Goal: Contribute content

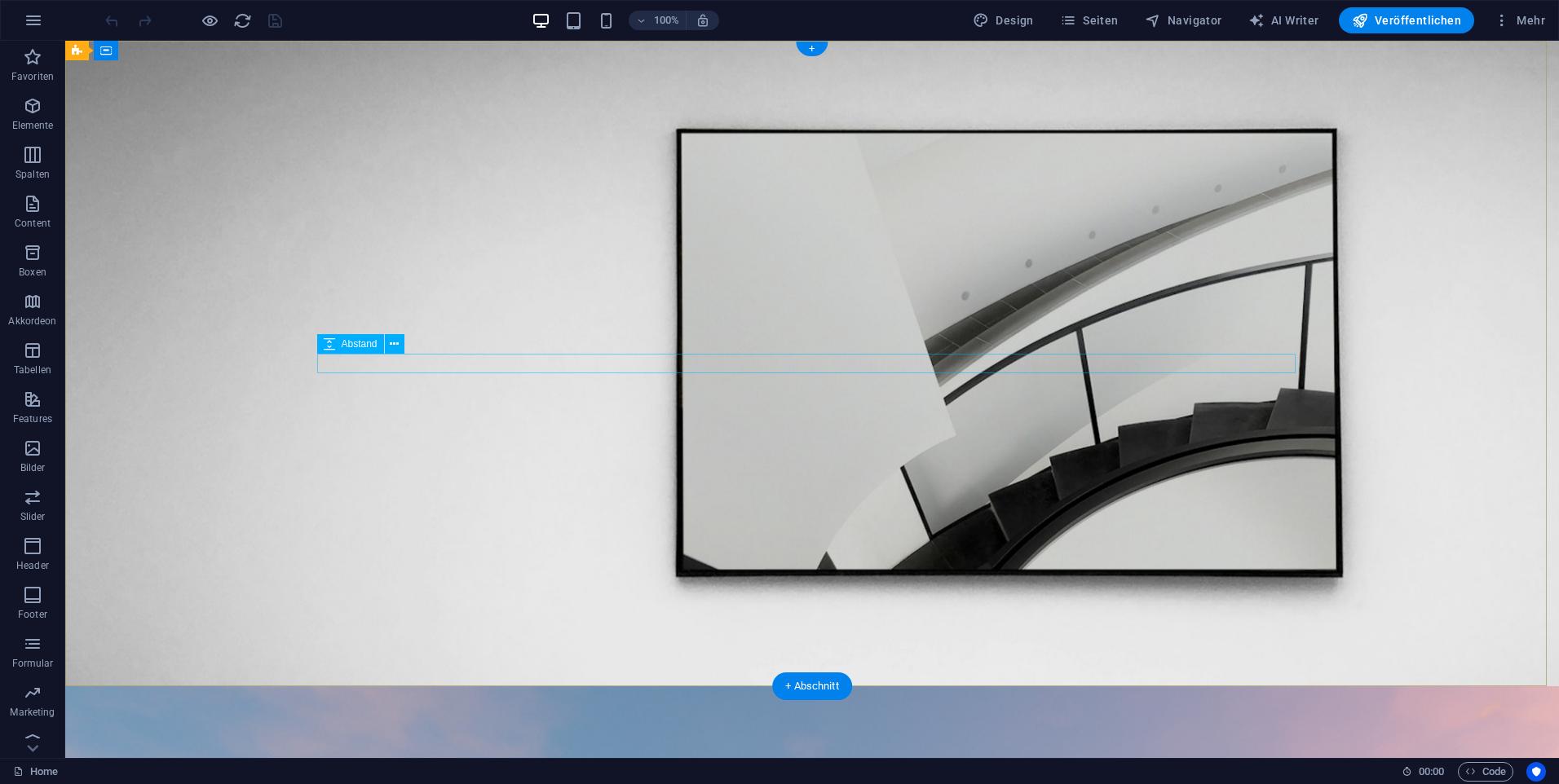
click at [400, 345] on button at bounding box center [395, 345] width 20 height 20
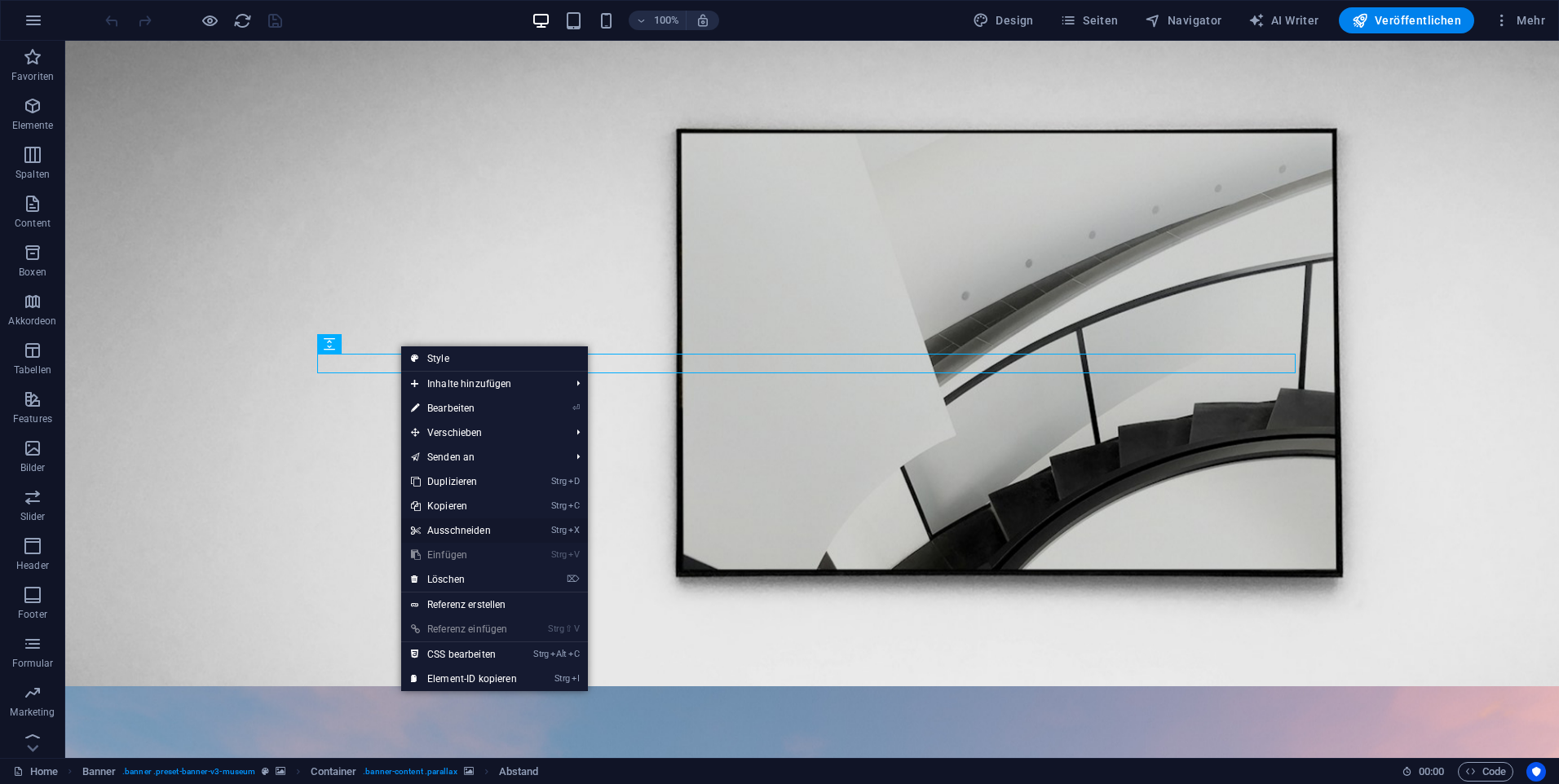
click at [462, 525] on link "Strg X Ausschneiden" at bounding box center [465, 530] width 126 height 24
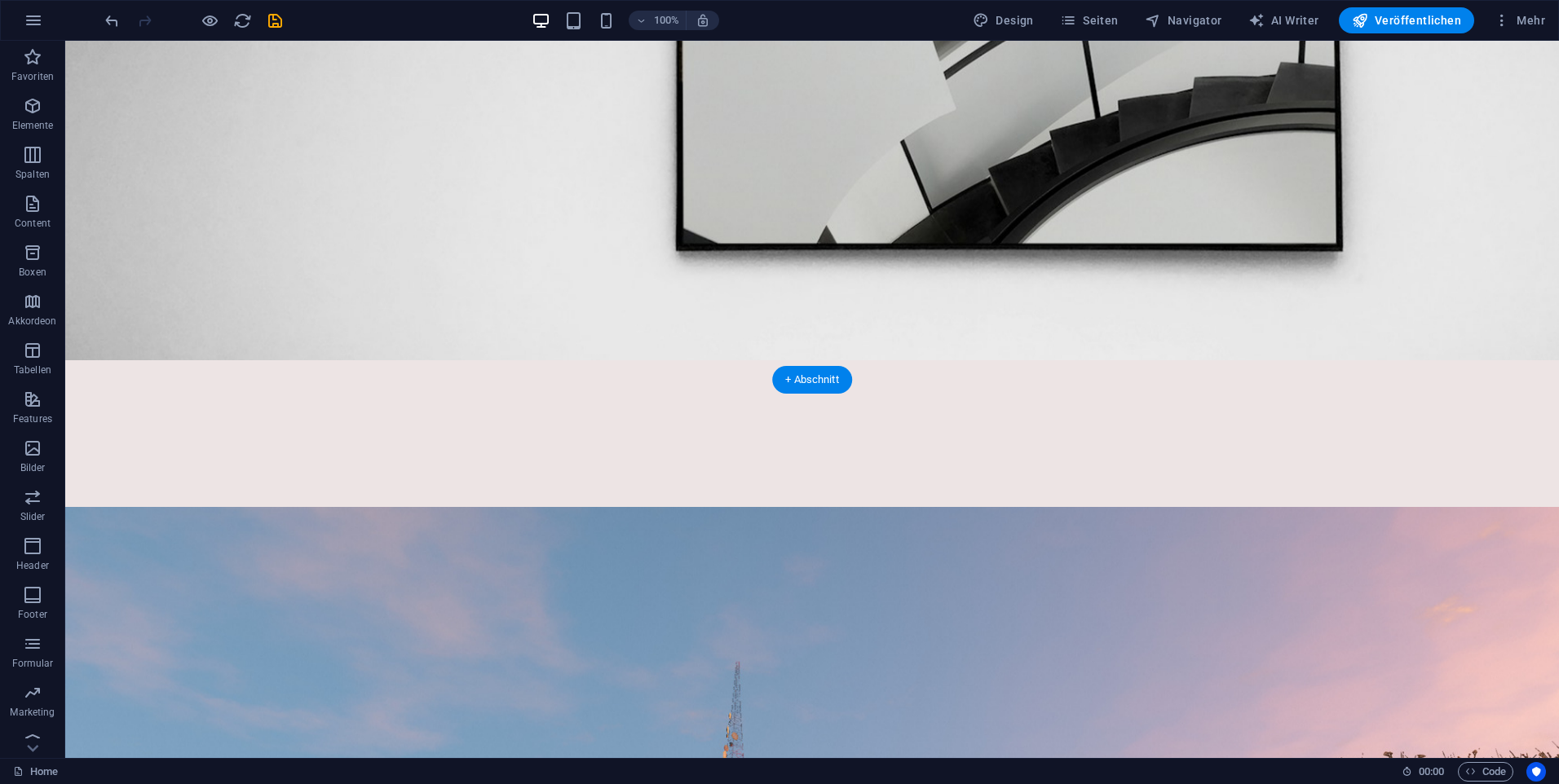
scroll to position [570, 0]
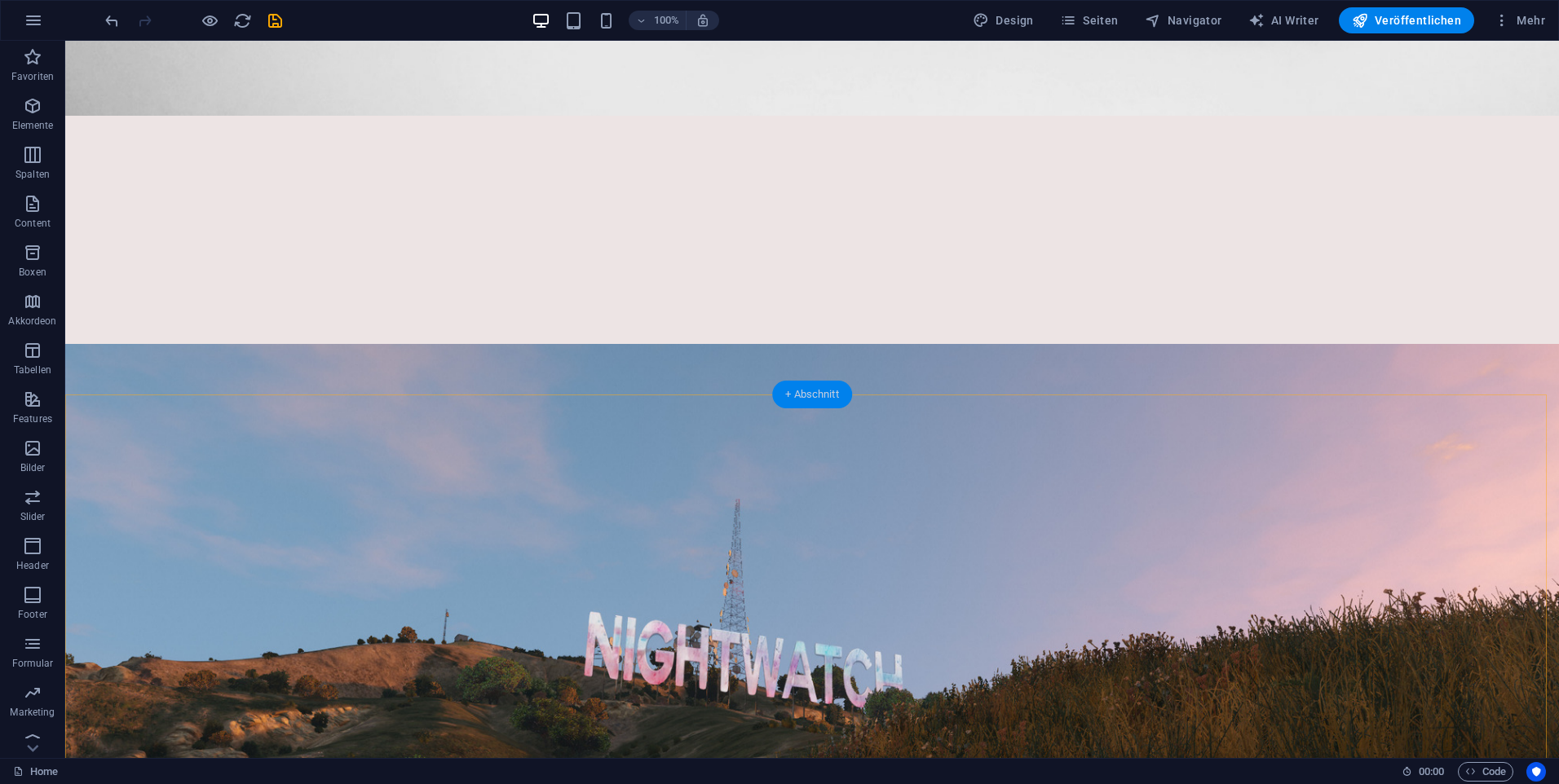
click at [799, 401] on div "+ Abschnitt" at bounding box center [812, 394] width 80 height 28
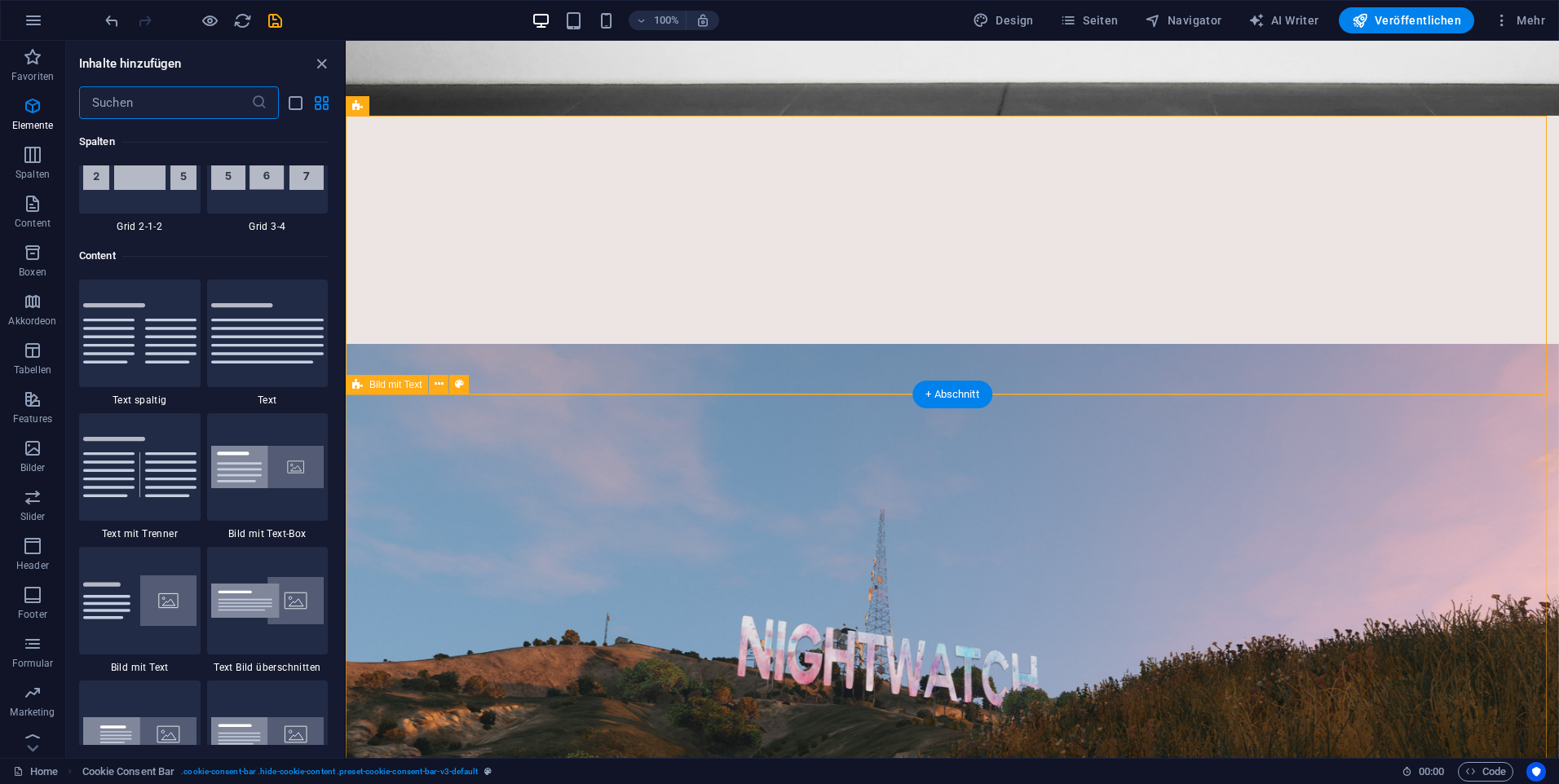
scroll to position [2851, 0]
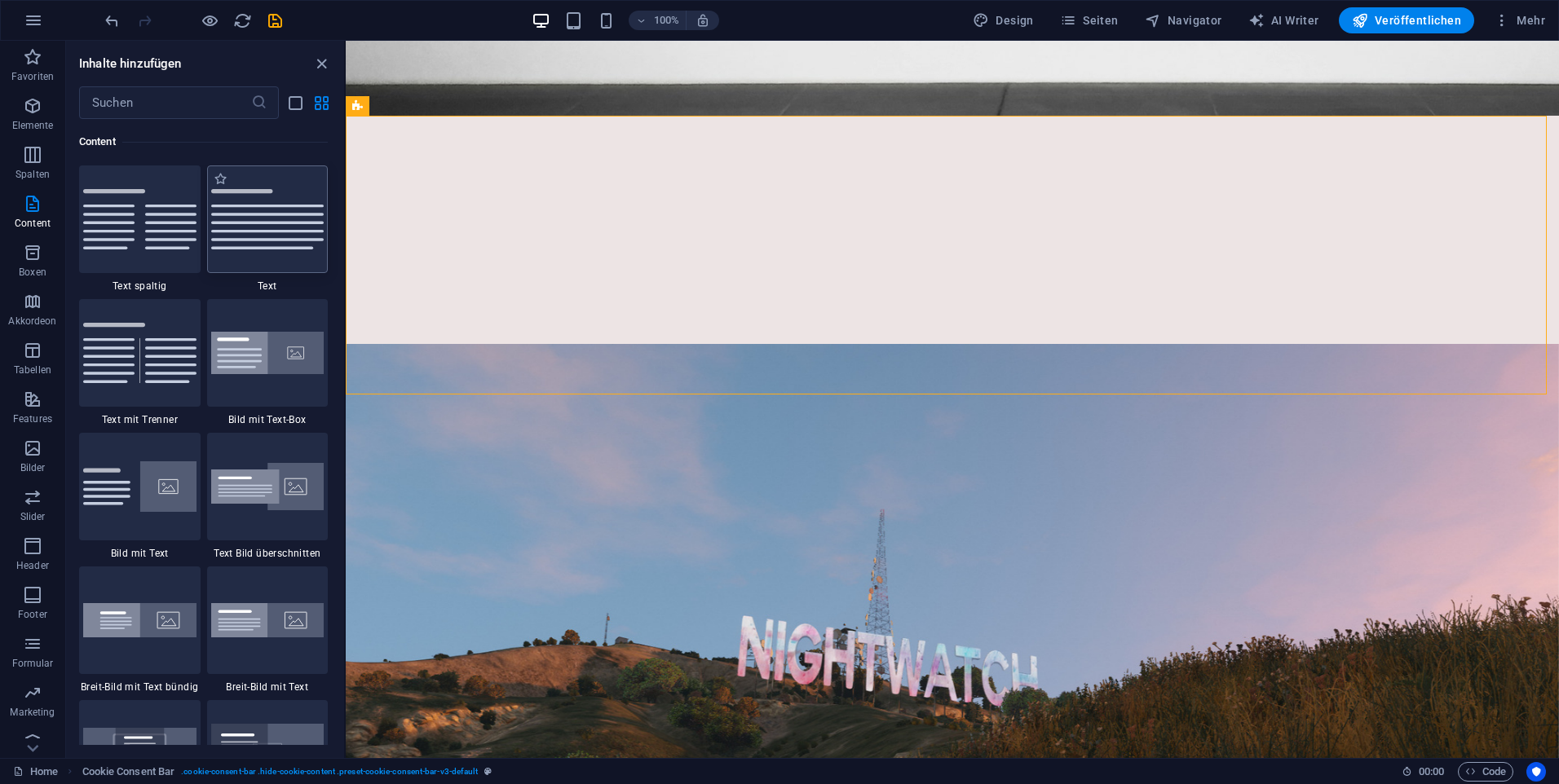
drag, startPoint x: 296, startPoint y: 255, endPoint x: 274, endPoint y: 247, distance: 23.4
click at [296, 255] on div at bounding box center [268, 220] width 122 height 108
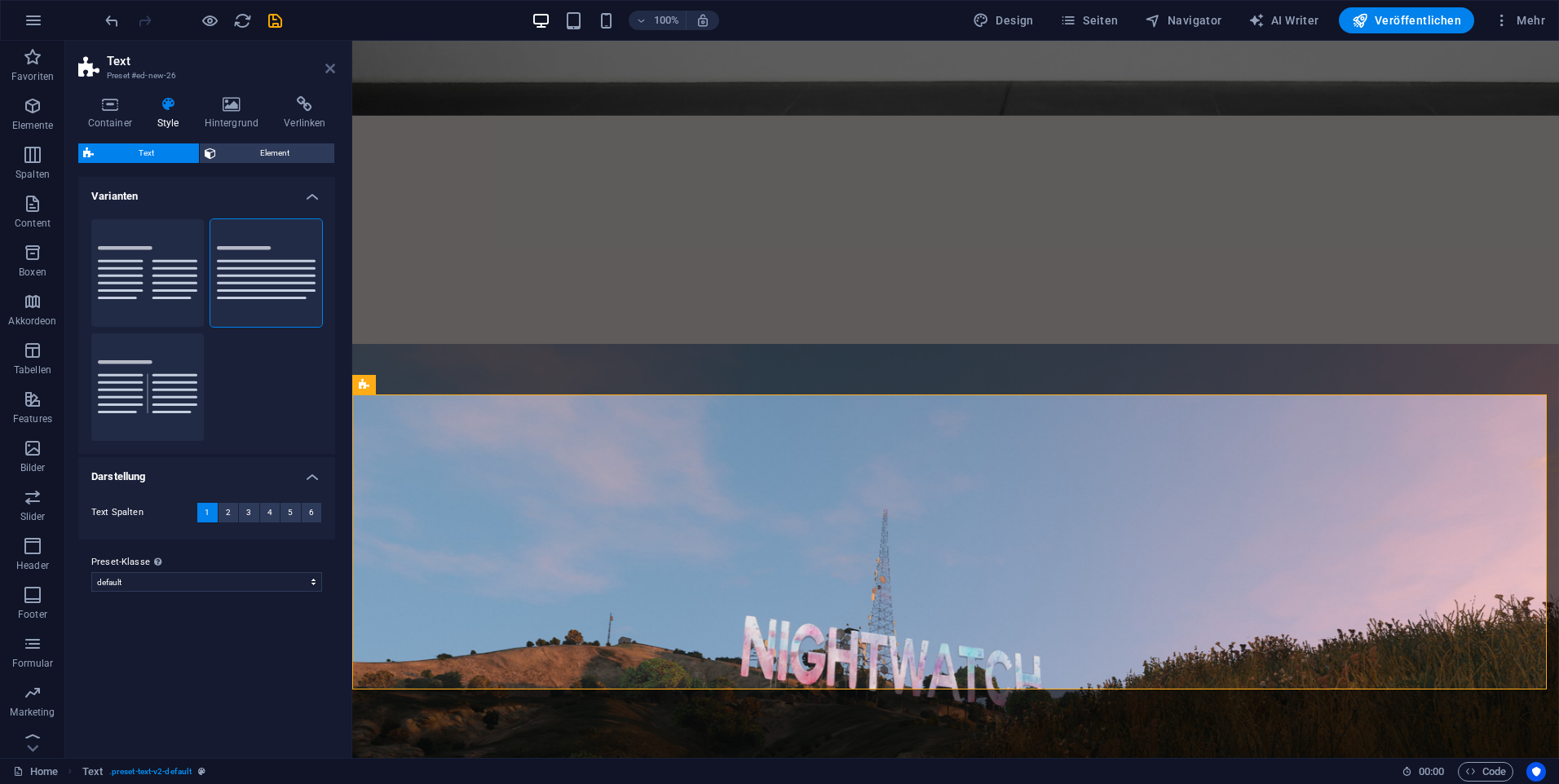
drag, startPoint x: 333, startPoint y: 62, endPoint x: 267, endPoint y: 22, distance: 77.2
click at [333, 62] on icon at bounding box center [331, 68] width 10 height 13
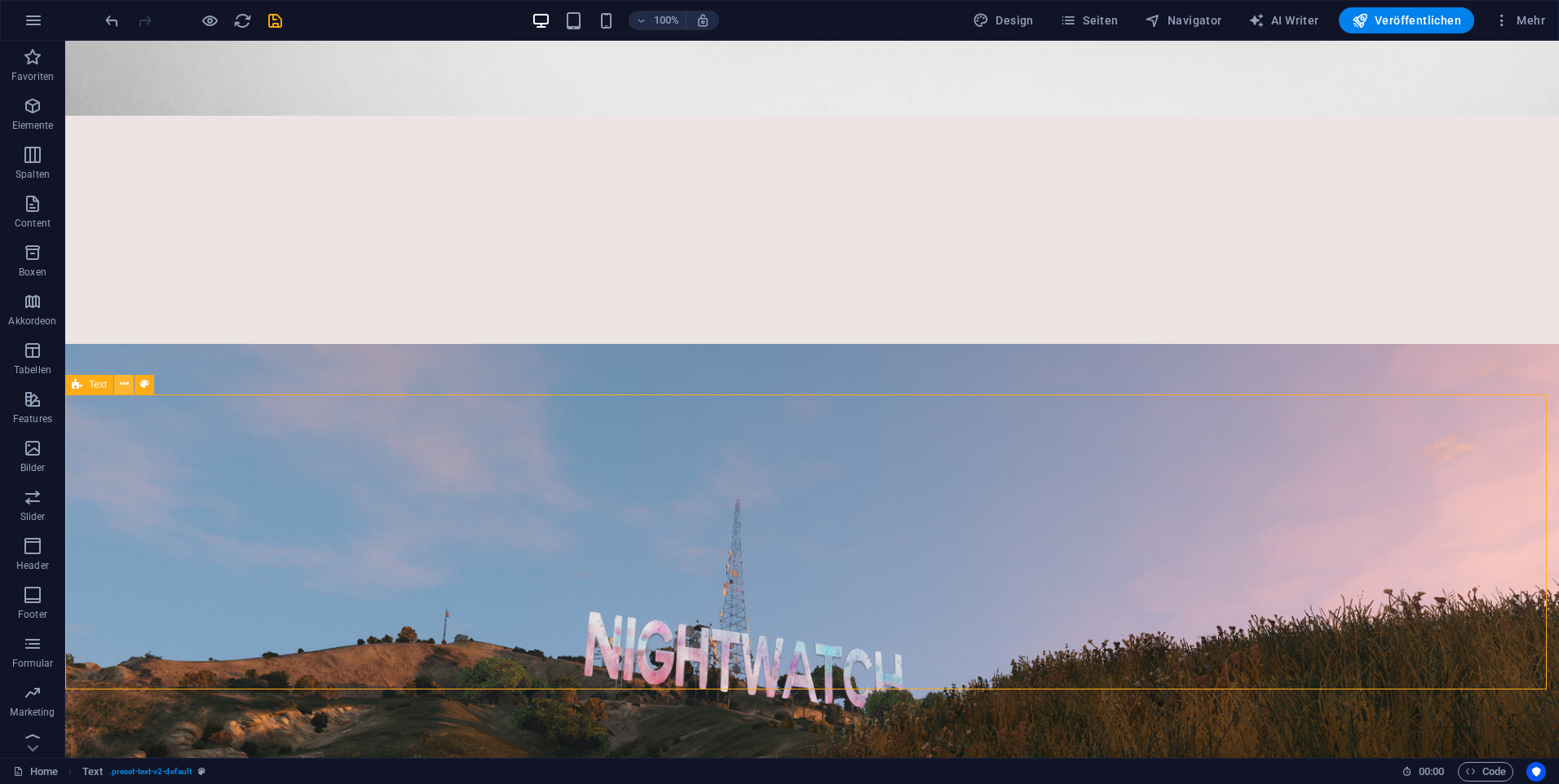
click at [132, 388] on button at bounding box center [124, 385] width 20 height 20
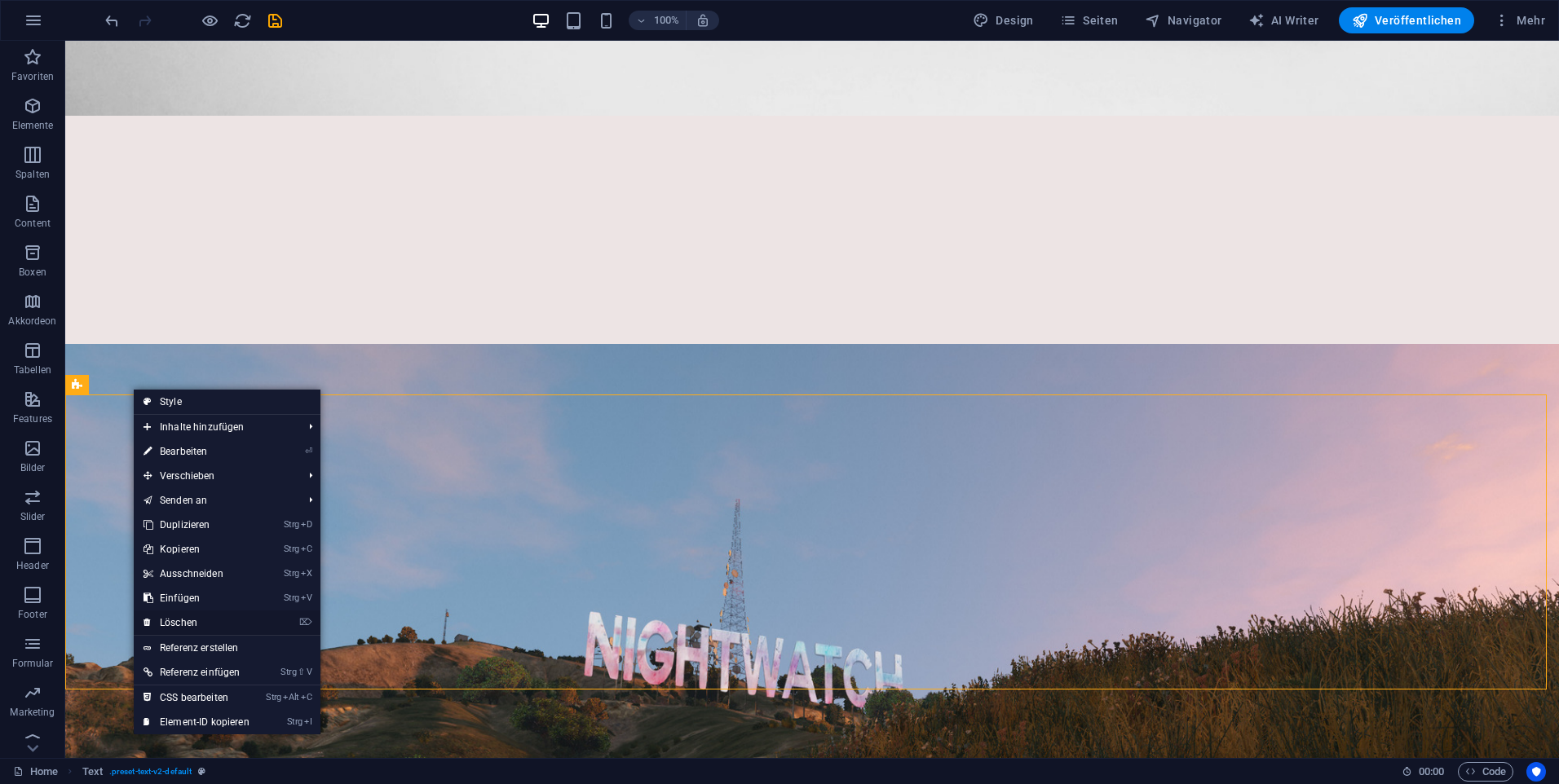
click at [205, 615] on link "⌦ Löschen" at bounding box center [197, 622] width 126 height 24
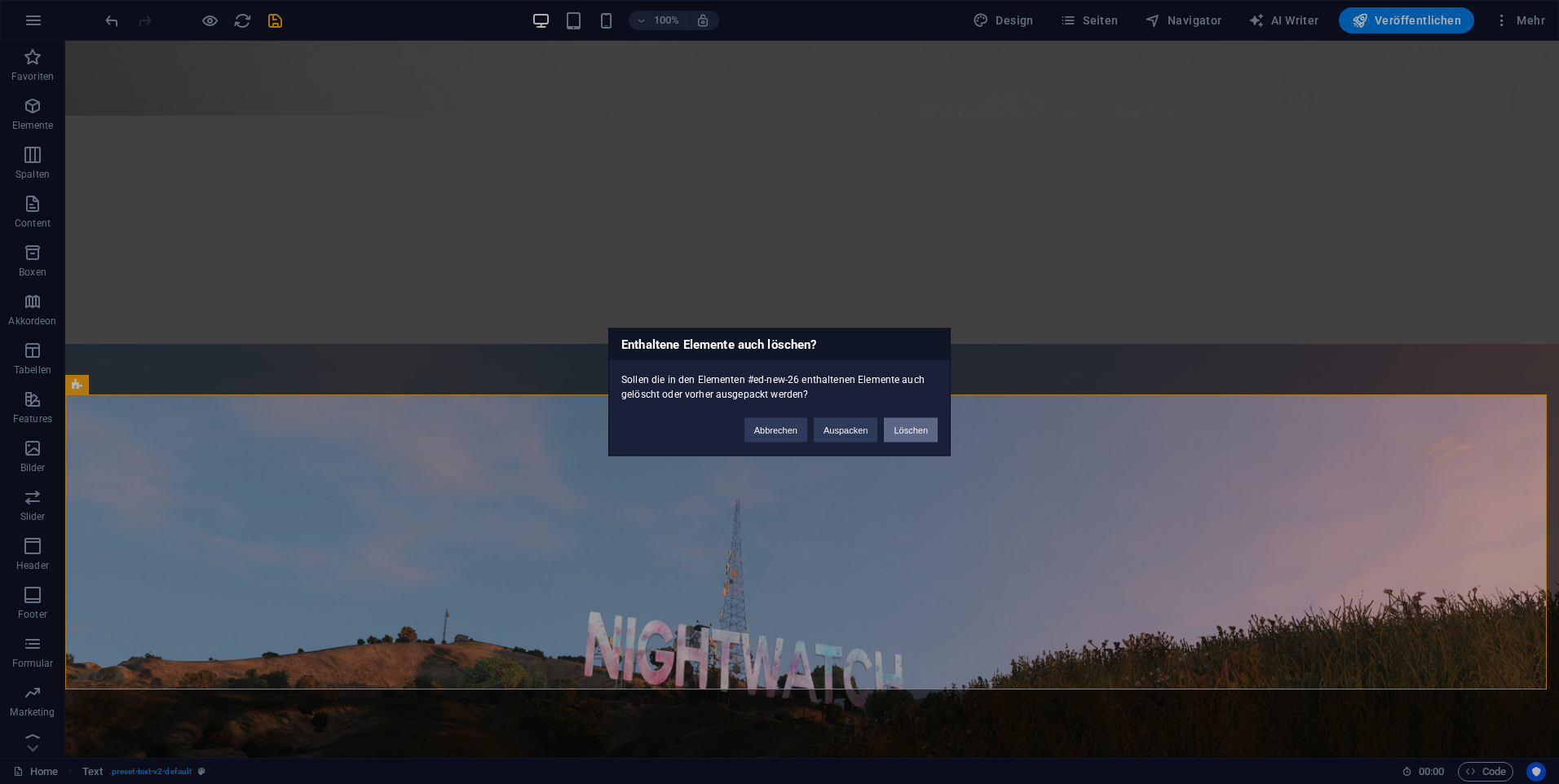
click at [901, 427] on button "Löschen" at bounding box center [911, 430] width 54 height 24
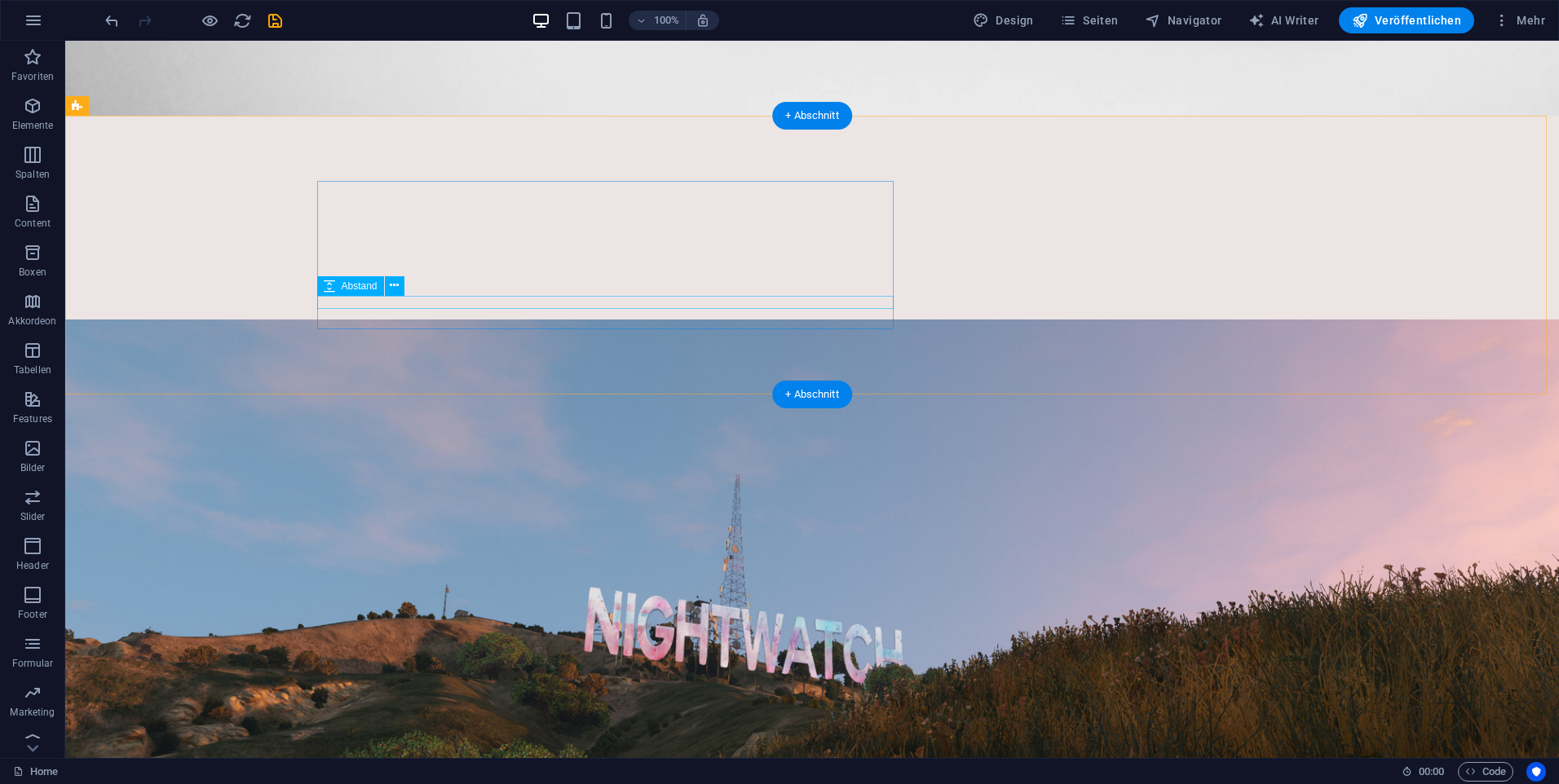
scroll to position [163, 0]
